Goal: Task Accomplishment & Management: Use online tool/utility

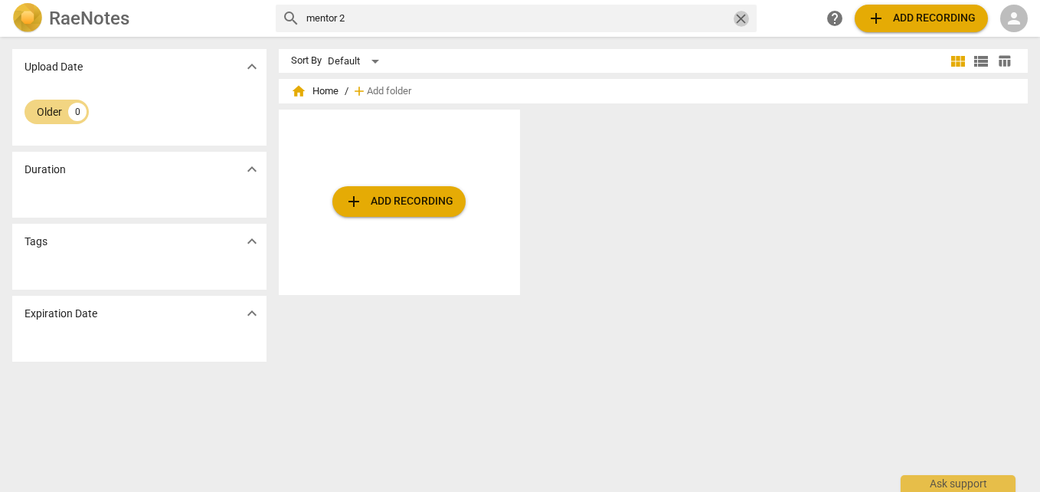
click at [741, 20] on span "close" at bounding box center [741, 19] width 16 height 16
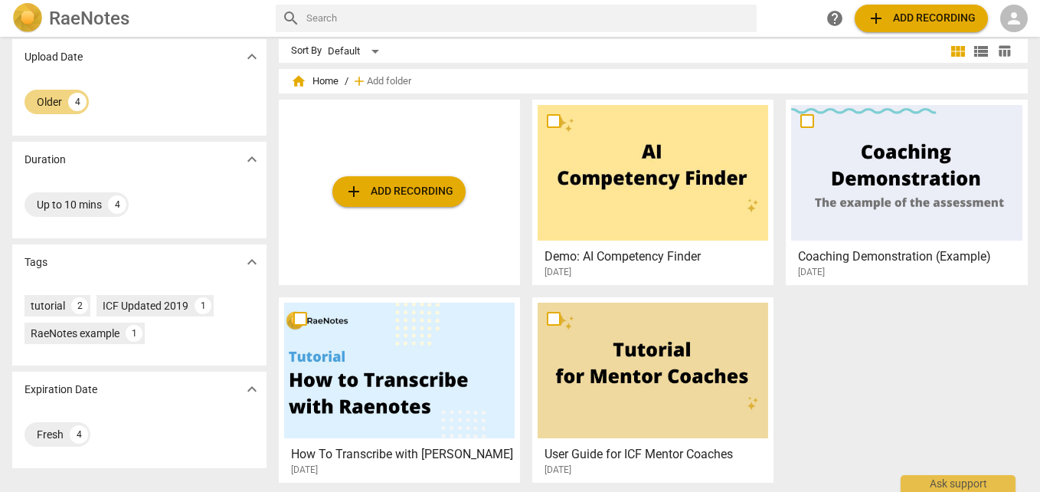
scroll to position [13, 0]
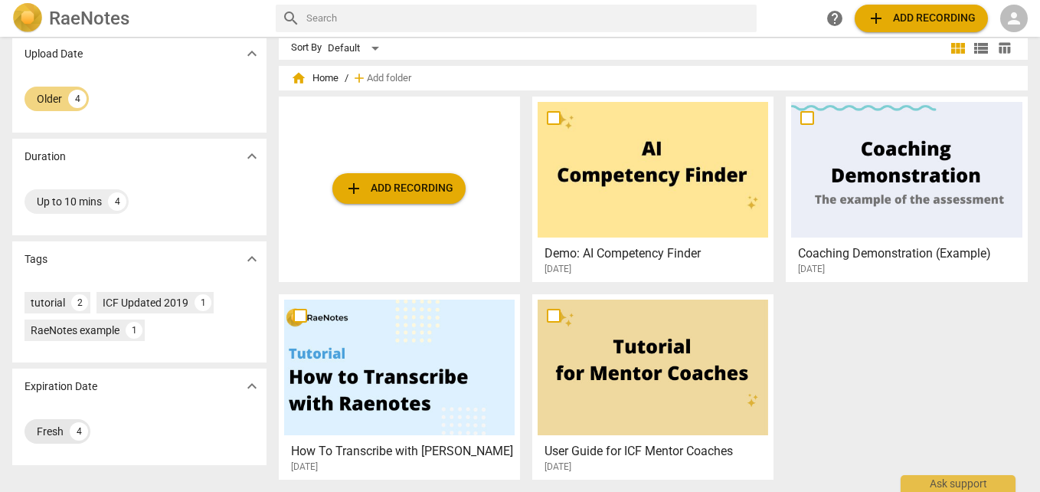
click at [75, 435] on div "4" at bounding box center [79, 431] width 18 height 18
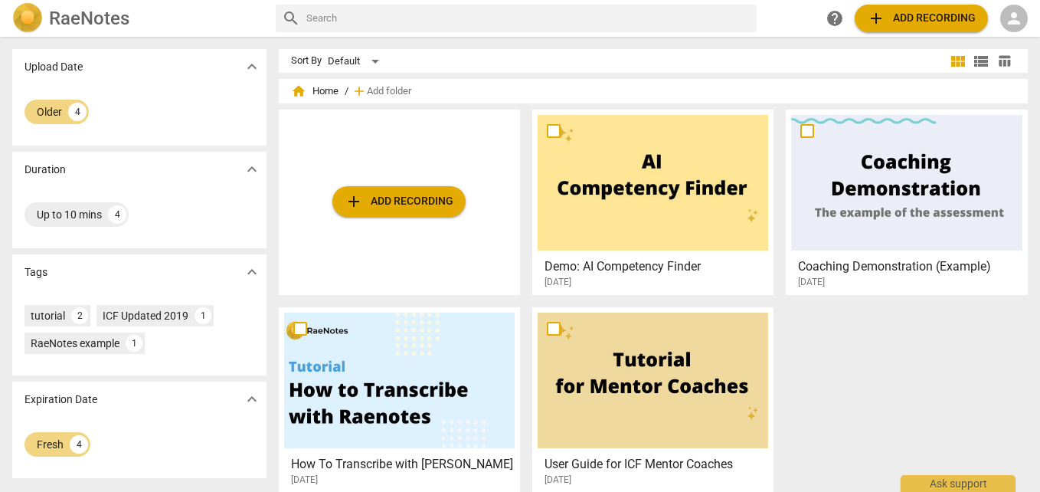
click at [35, 21] on img at bounding box center [27, 18] width 31 height 31
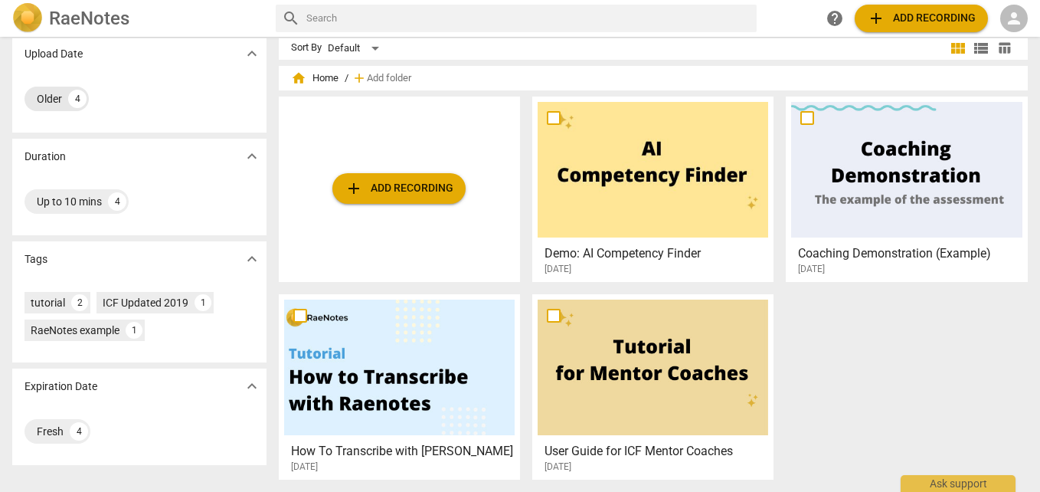
click at [77, 101] on div "4" at bounding box center [77, 99] width 18 height 18
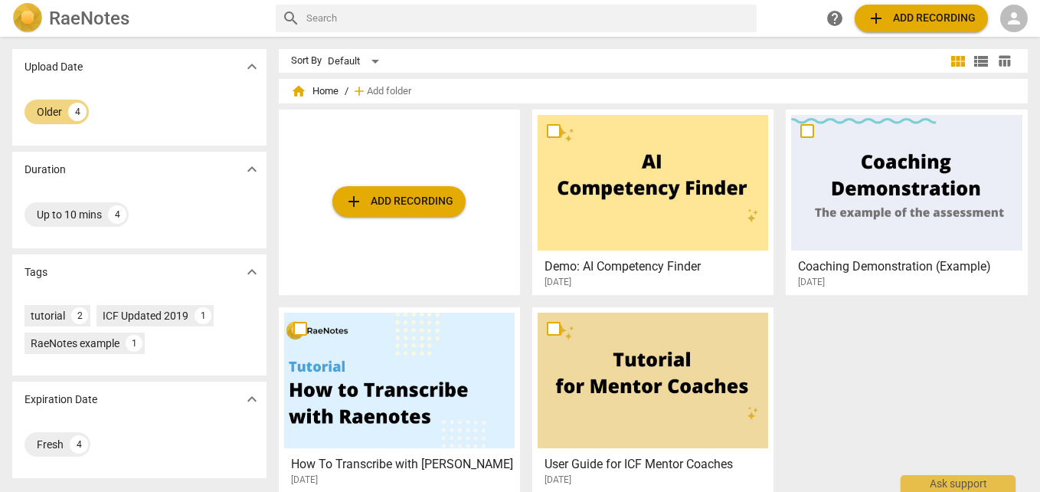
click at [32, 19] on img at bounding box center [27, 18] width 31 height 31
click at [683, 21] on input "text" at bounding box center [528, 18] width 445 height 25
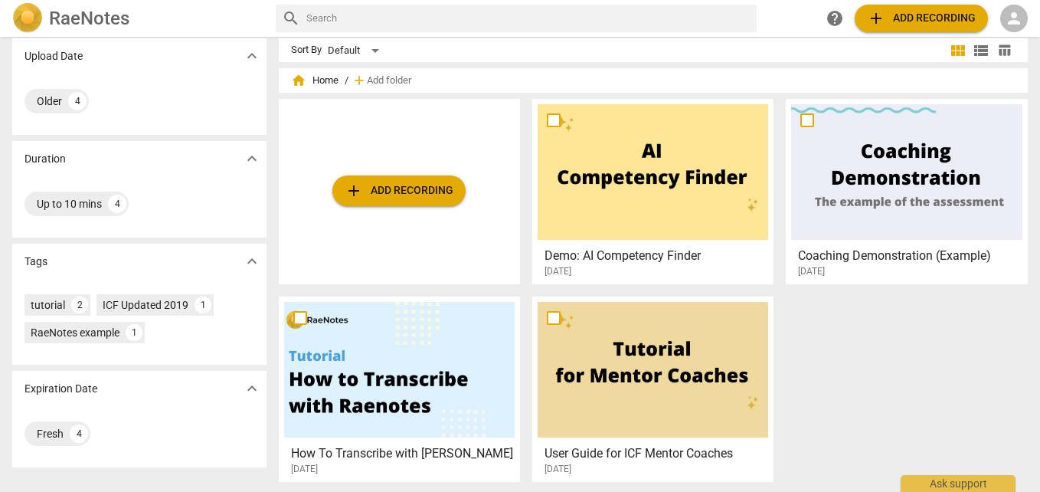
scroll to position [13, 0]
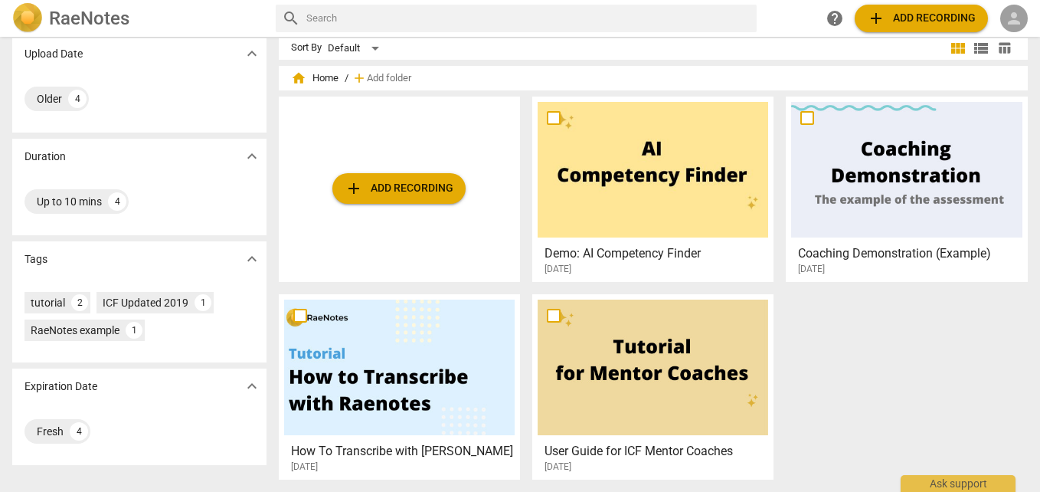
click at [1020, 14] on span "person" at bounding box center [1014, 18] width 18 height 18
click at [1020, 14] on ul "Login" at bounding box center [1001, 36] width 55 height 49
click at [1005, 42] on li "Login" at bounding box center [1001, 36] width 55 height 37
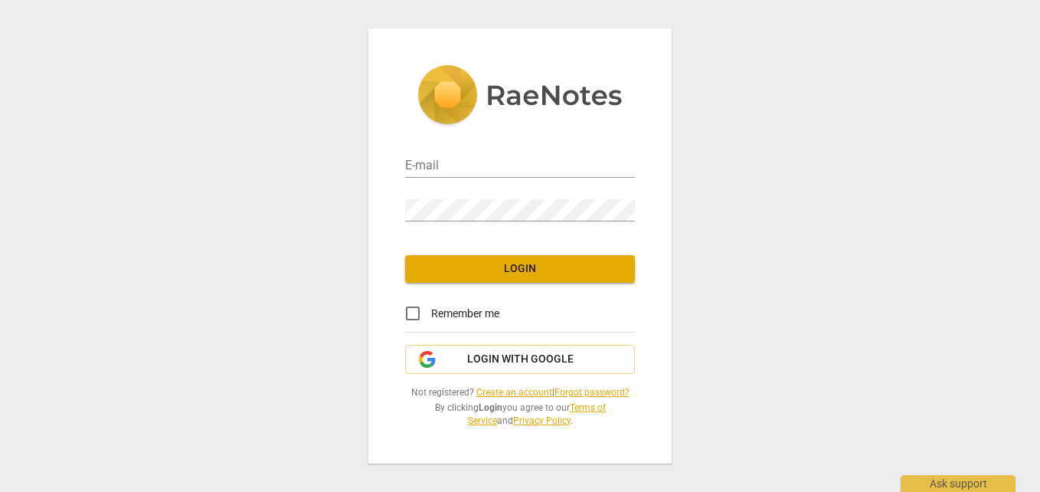
type input "[EMAIL_ADDRESS][DOMAIN_NAME]"
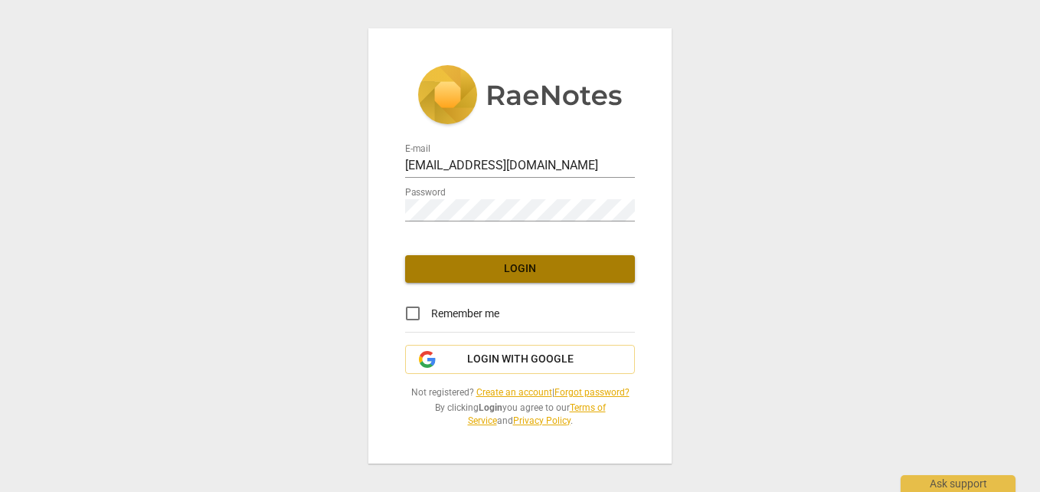
click at [529, 272] on span "Login" at bounding box center [519, 268] width 205 height 15
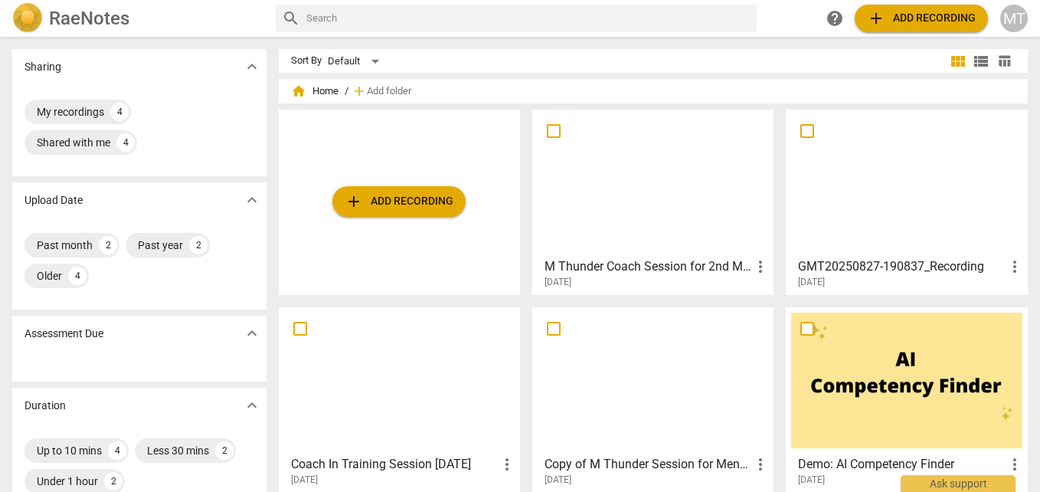
click at [669, 248] on div at bounding box center [653, 183] width 231 height 136
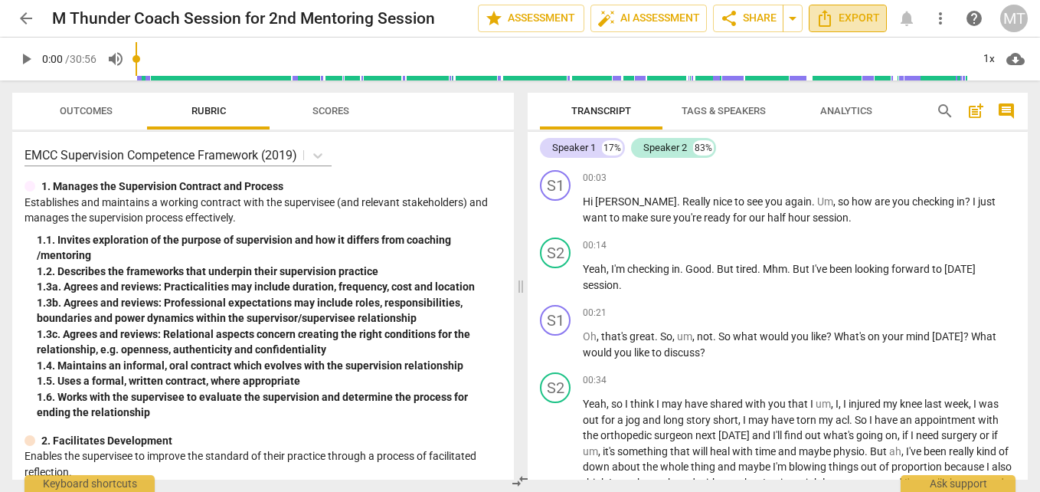
click at [836, 19] on span "Export" at bounding box center [848, 18] width 64 height 18
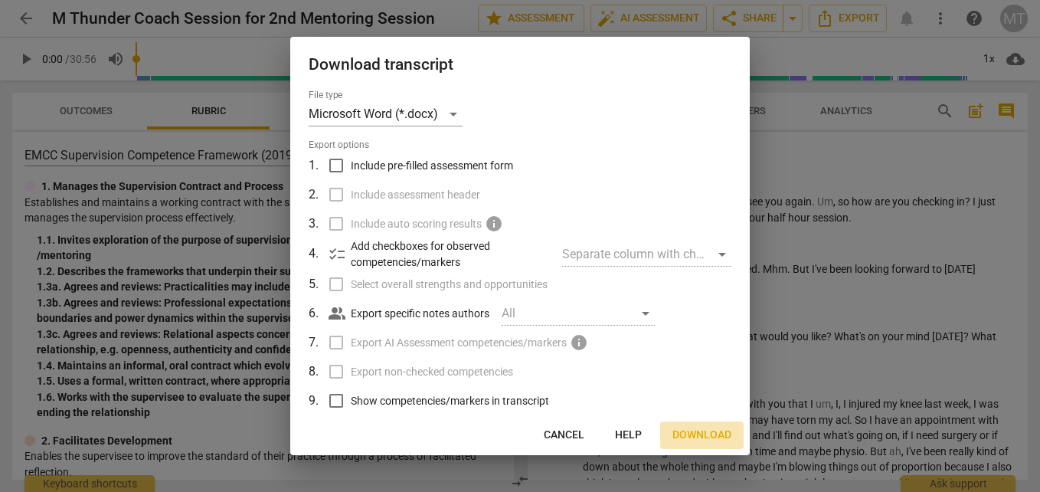
click at [683, 438] on span "Download" at bounding box center [702, 434] width 59 height 15
